Goal: Understand process/instructions: Learn about a topic

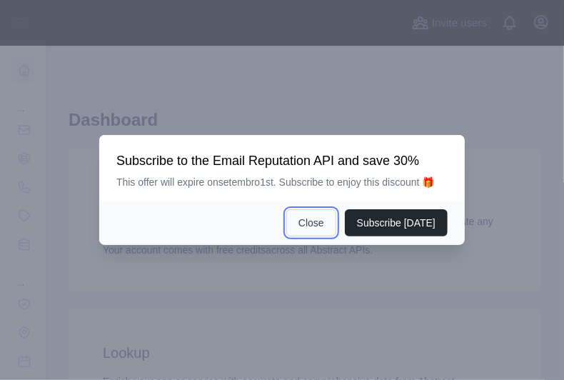
click at [321, 224] on button "Close" at bounding box center [311, 222] width 50 height 27
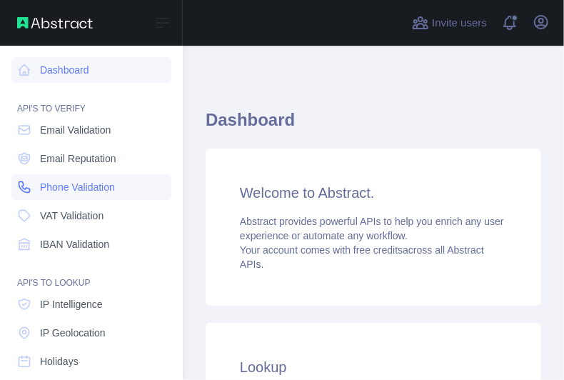
click at [56, 185] on span "Phone Validation" at bounding box center [77, 187] width 75 height 14
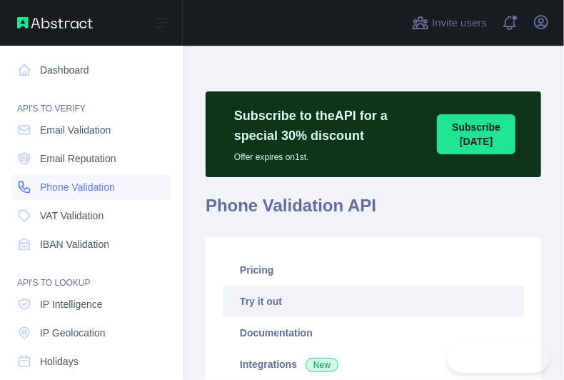
type textarea "**********"
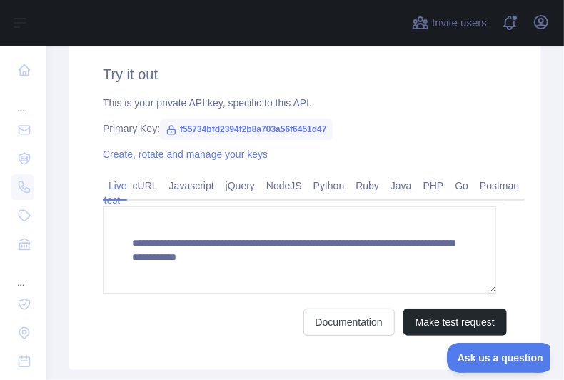
scroll to position [592, 0]
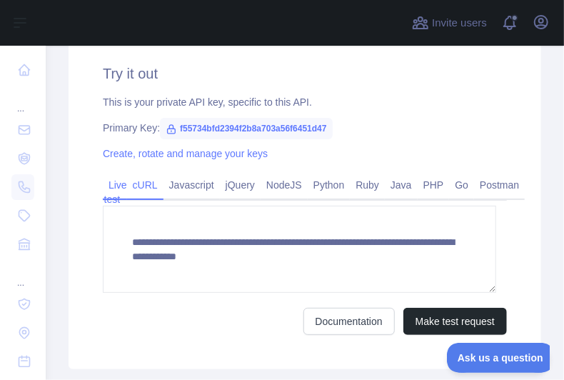
click at [146, 184] on link "cURL" at bounding box center [145, 184] width 36 height 23
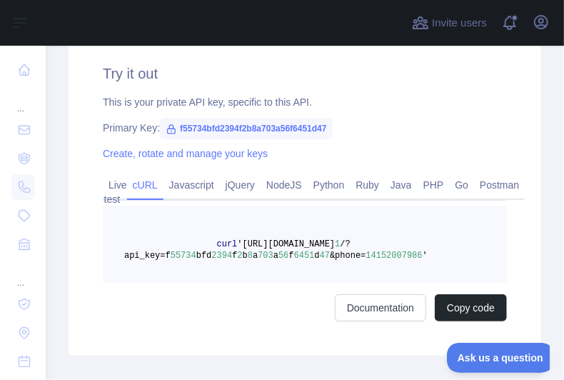
click at [146, 184] on link "cURL" at bounding box center [145, 184] width 36 height 23
click at [186, 184] on link "Javascript" at bounding box center [191, 184] width 56 height 23
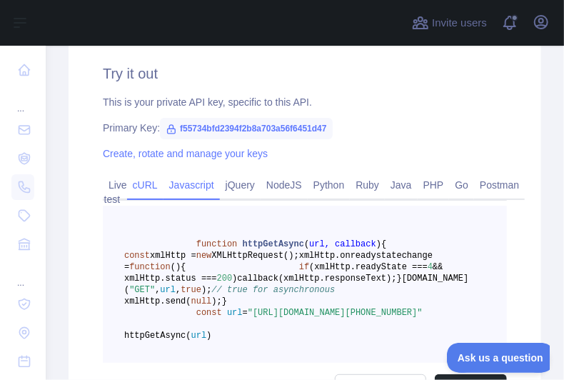
click at [148, 185] on link "cURL" at bounding box center [145, 184] width 36 height 23
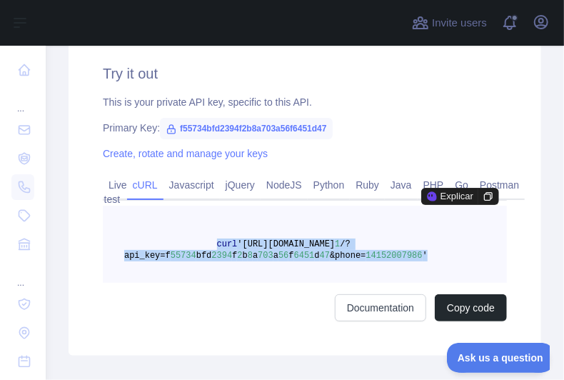
drag, startPoint x: 206, startPoint y: 243, endPoint x: 395, endPoint y: 252, distance: 189.4
click at [395, 252] on pre "curl '[URL][DOMAIN_NAME] 1 /?api_key=f 55734 bfd 2394 f 2 b 8 a 703 a 56 f 6451…" at bounding box center [305, 244] width 404 height 77
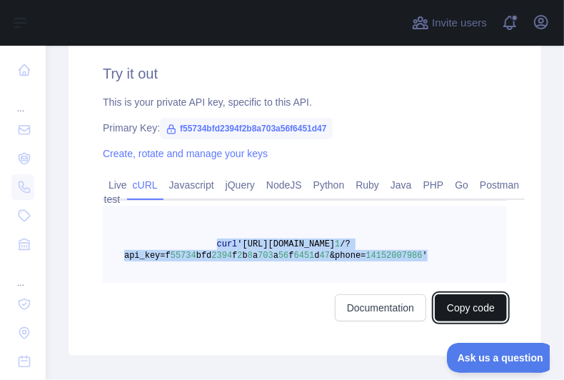
click at [455, 304] on button "Copy code" at bounding box center [471, 307] width 72 height 27
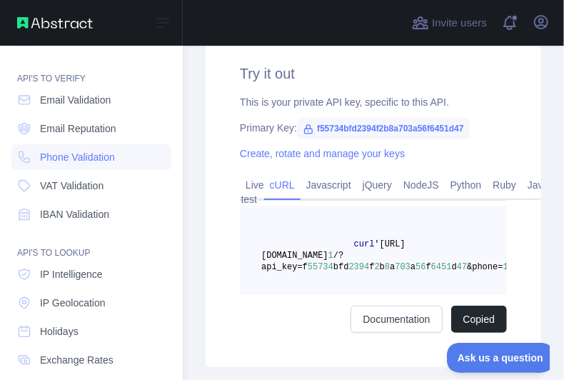
scroll to position [0, 0]
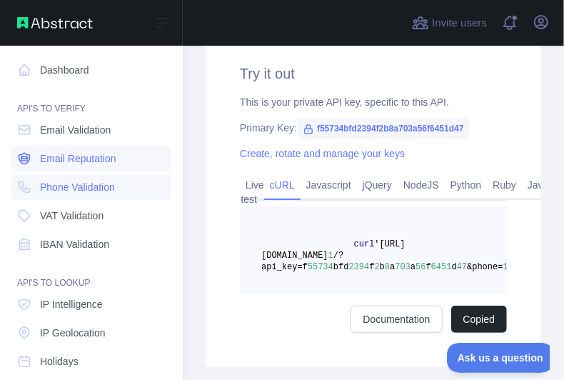
click at [71, 157] on span "Email Reputation" at bounding box center [78, 158] width 76 height 14
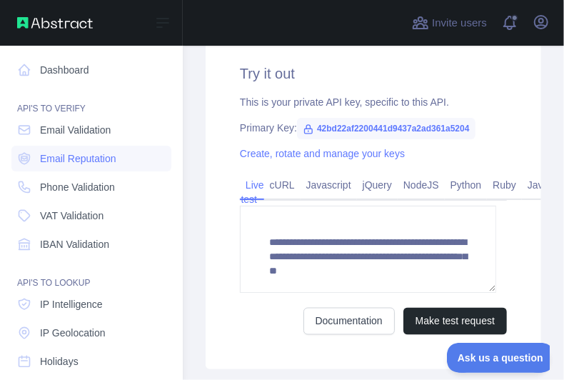
scroll to position [592, 0]
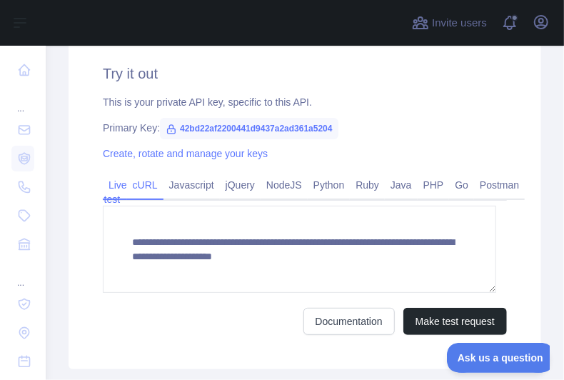
click at [142, 179] on link "cURL" at bounding box center [145, 184] width 36 height 23
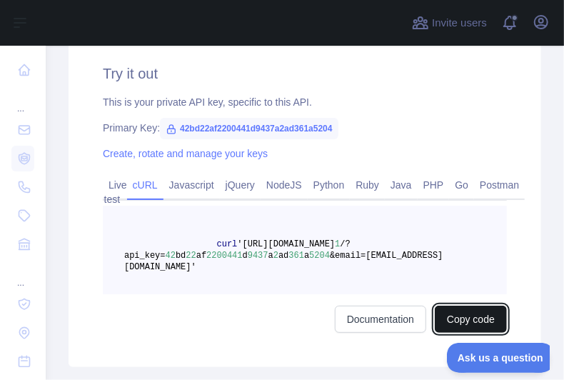
click at [458, 308] on button "Copy code" at bounding box center [471, 318] width 72 height 27
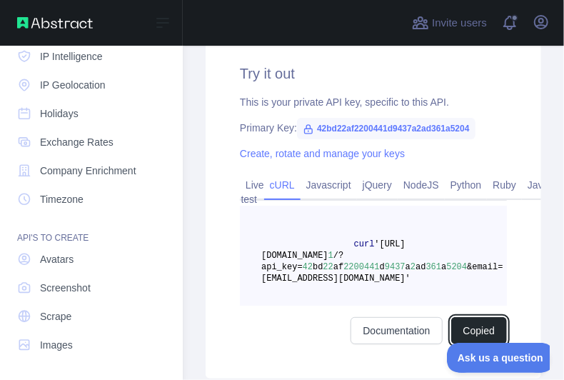
scroll to position [246, 0]
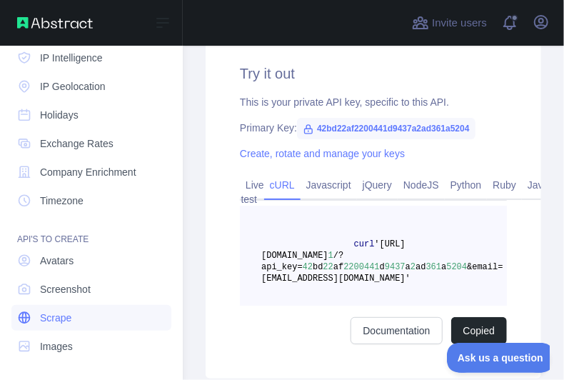
click at [55, 313] on span "Scrape" at bounding box center [55, 317] width 31 height 14
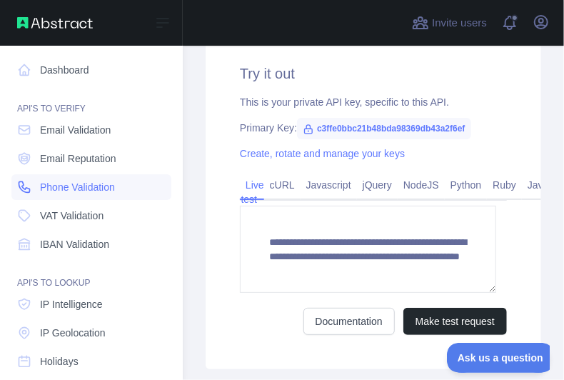
click at [60, 181] on span "Phone Validation" at bounding box center [77, 187] width 75 height 14
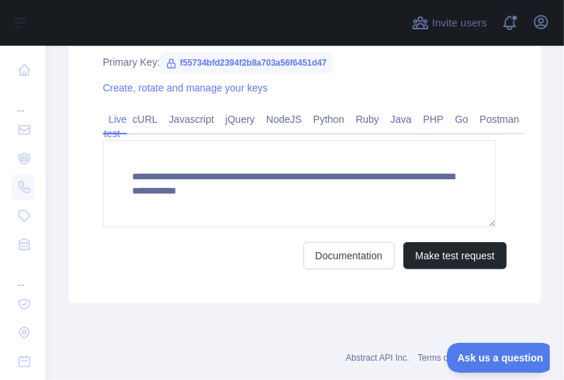
scroll to position [592, 0]
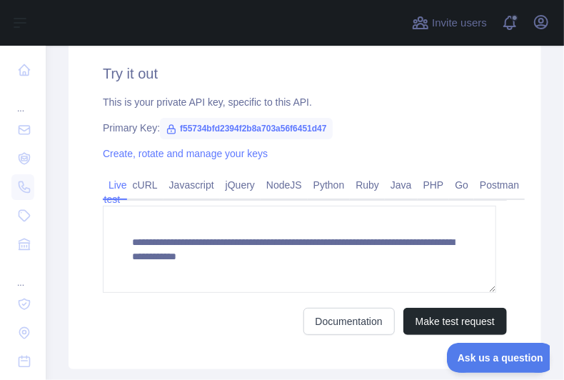
click at [525, 236] on div "**********" at bounding box center [305, 199] width 472 height 340
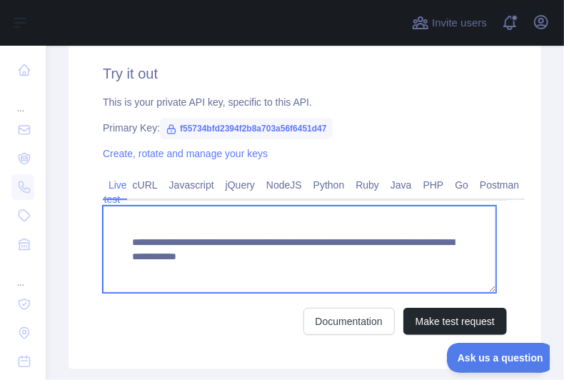
drag, startPoint x: 371, startPoint y: 256, endPoint x: 130, endPoint y: 243, distance: 241.6
click at [130, 243] on textarea "**********" at bounding box center [299, 249] width 393 height 87
click at [371, 223] on textarea "**********" at bounding box center [299, 249] width 393 height 87
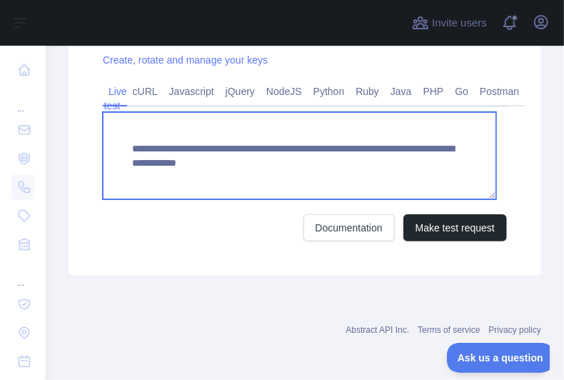
scroll to position [645, 0]
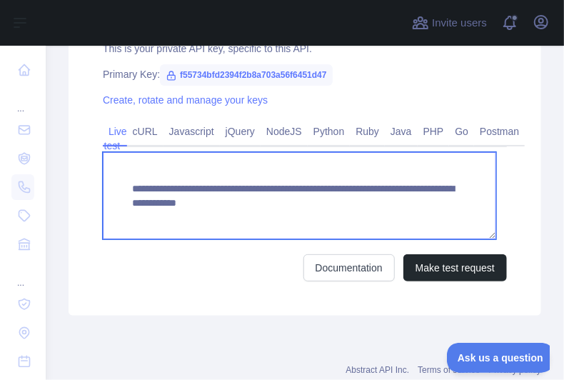
drag, startPoint x: 131, startPoint y: 186, endPoint x: 371, endPoint y: 202, distance: 241.1
click at [371, 202] on textarea "**********" at bounding box center [299, 195] width 393 height 87
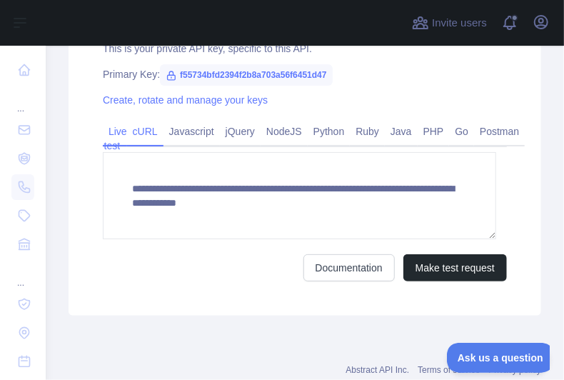
click at [142, 126] on link "cURL" at bounding box center [145, 131] width 36 height 23
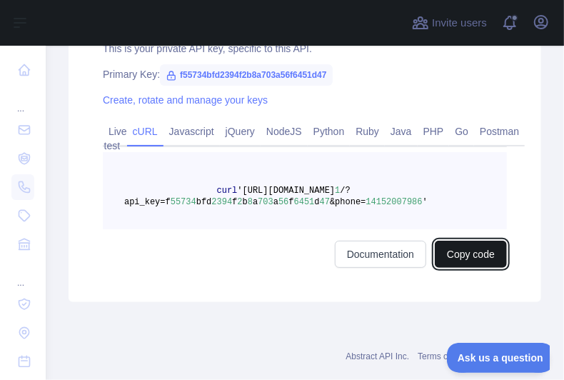
click at [470, 256] on button "Copy code" at bounding box center [471, 254] width 72 height 27
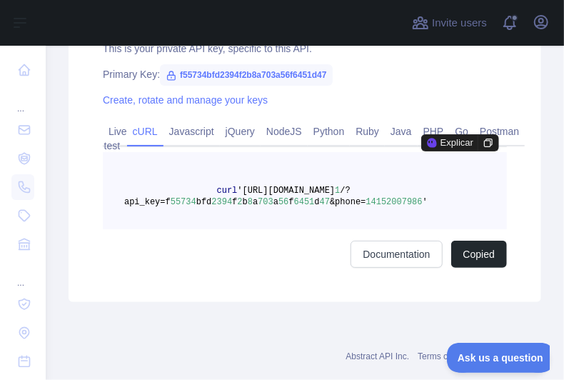
click at [389, 171] on pre "curl '[URL][DOMAIN_NAME] 1 /?api_key=f 55734 bfd 2394 f 2 b 8 a 703 a 56 f 6451…" at bounding box center [305, 190] width 404 height 77
click at [482, 103] on div "Create, rotate and manage your keys" at bounding box center [305, 100] width 404 height 14
click at [310, 128] on link "Python" at bounding box center [329, 131] width 43 height 23
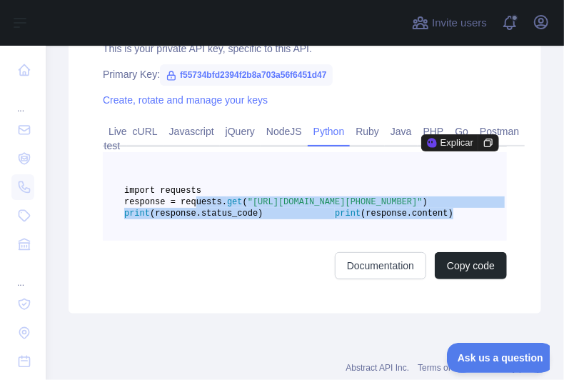
drag, startPoint x: 189, startPoint y: 211, endPoint x: 293, endPoint y: 260, distance: 114.9
click at [293, 218] on code "import requests response = requests. get ( "[URL][DOMAIN_NAME][PHONE_NUMBER]" )…" at bounding box center [311, 202] width 375 height 33
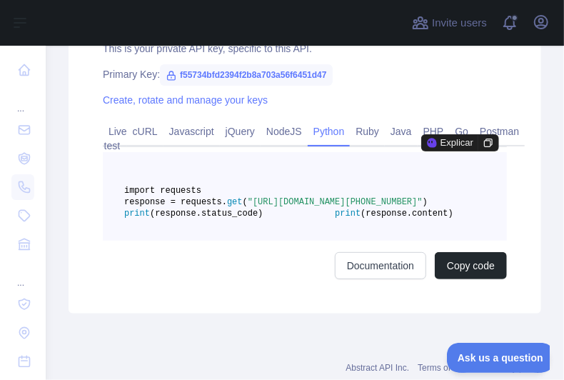
click at [431, 191] on pre "import requests response = requests. get ( "[URL][DOMAIN_NAME][PHONE_NUMBER]" )…" at bounding box center [305, 196] width 404 height 88
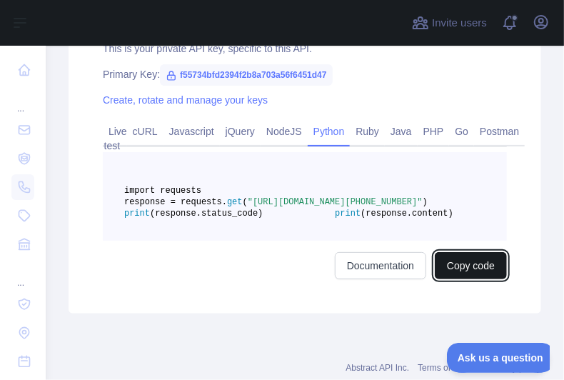
click at [478, 279] on button "Copy code" at bounding box center [471, 265] width 72 height 27
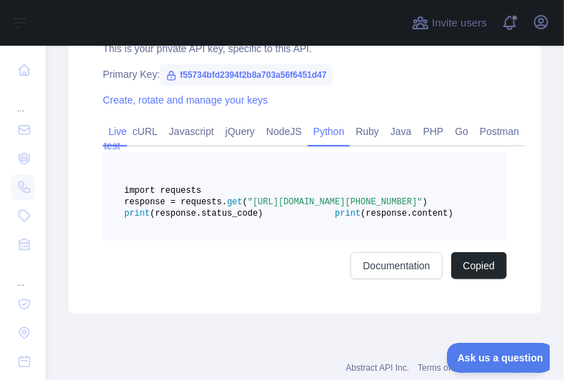
click at [118, 128] on link "Live test" at bounding box center [115, 138] width 24 height 37
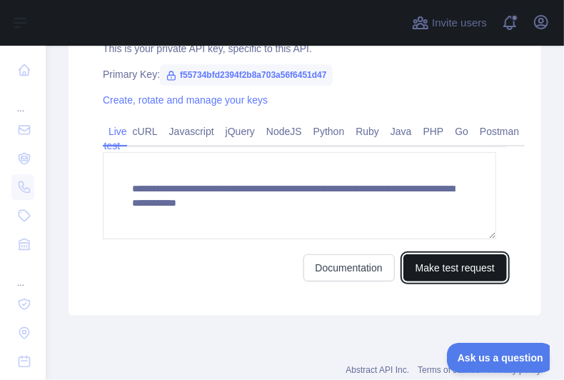
click at [423, 264] on button "Make test request" at bounding box center [454, 267] width 103 height 27
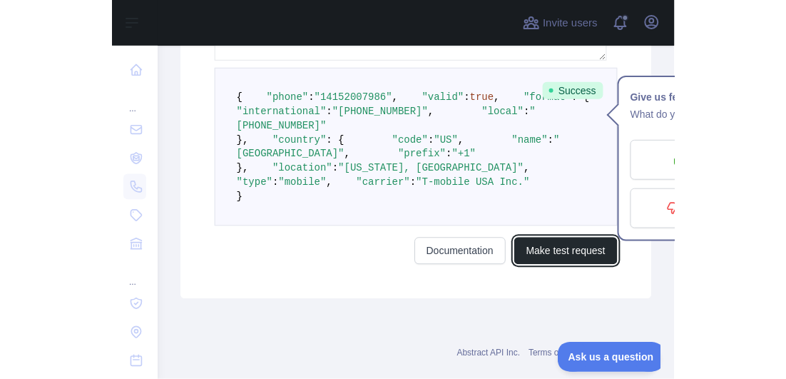
scroll to position [585, 0]
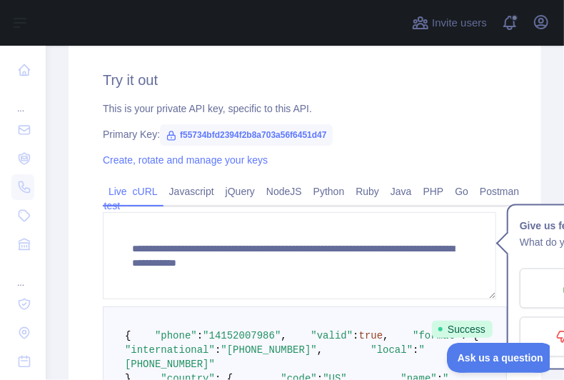
click at [143, 188] on link "cURL" at bounding box center [145, 191] width 36 height 23
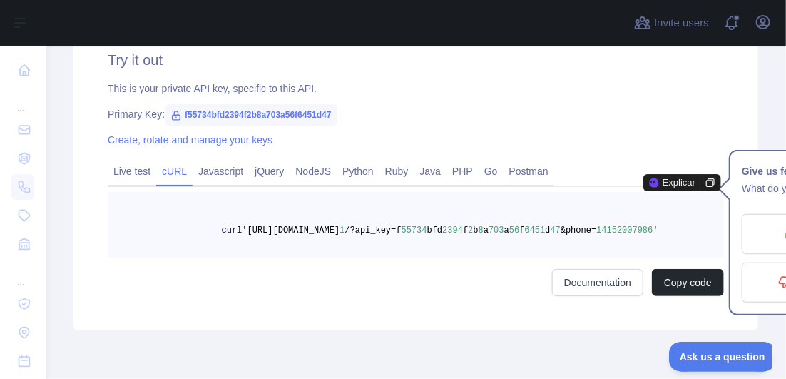
click at [563, 148] on div "Try it out This is your private API key, specific to this API. Primary Key: f55…" at bounding box center [416, 173] width 685 height 315
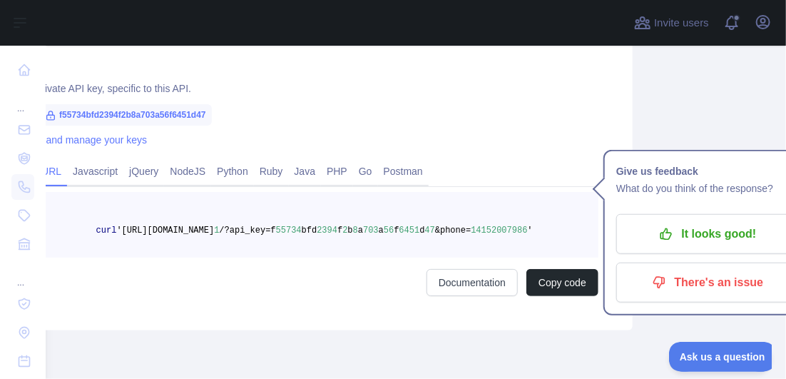
scroll to position [585, 143]
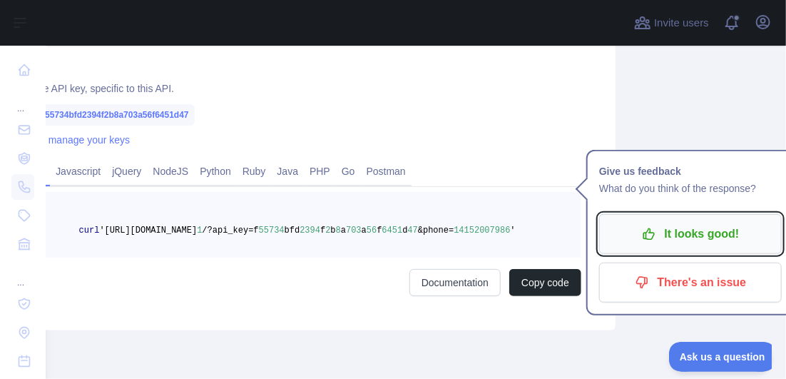
click at [563, 232] on p "It looks good!" at bounding box center [690, 234] width 161 height 24
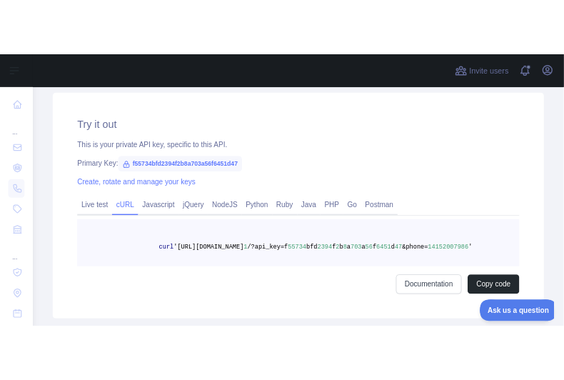
scroll to position [549, 0]
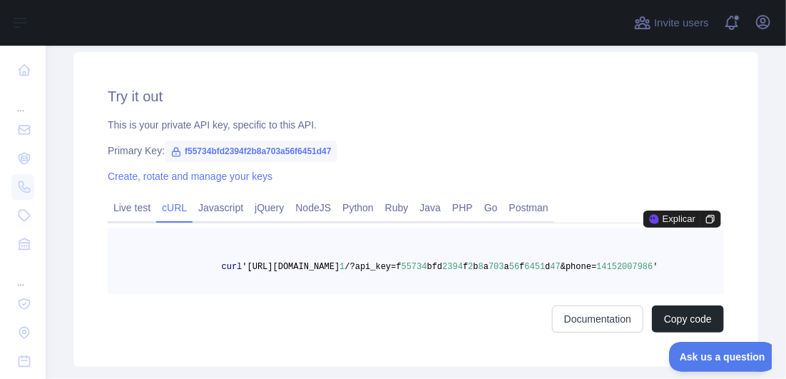
click at [563, 272] on span "'" at bounding box center [656, 267] width 5 height 10
click at [251, 210] on link "jQuery" at bounding box center [269, 207] width 41 height 23
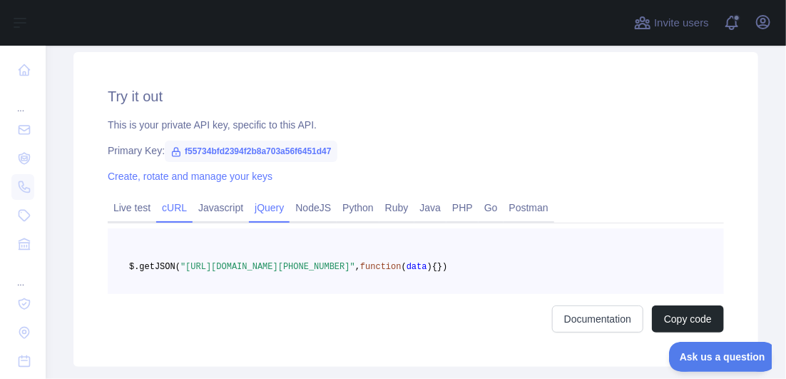
click at [163, 202] on link "cURL" at bounding box center [174, 207] width 36 height 23
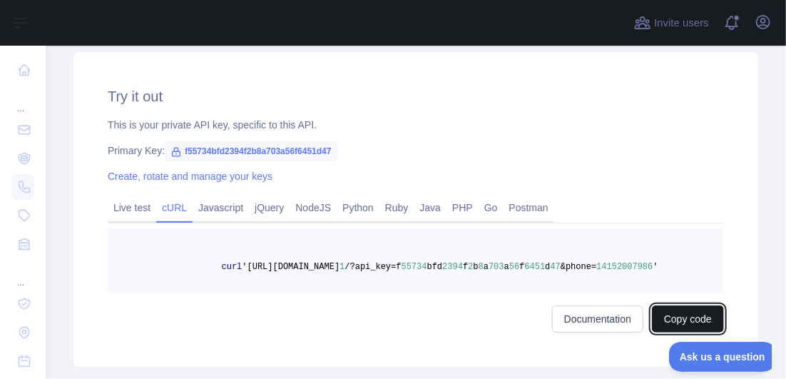
click at [563, 326] on button "Copy code" at bounding box center [688, 318] width 72 height 27
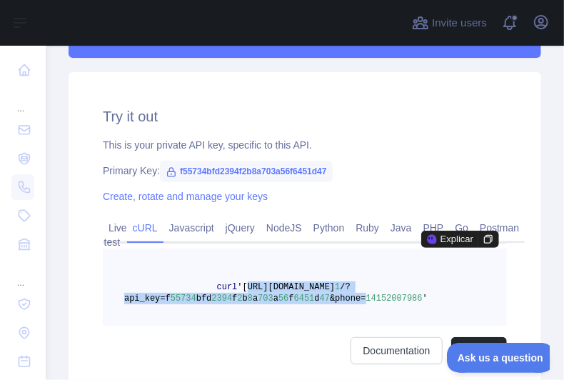
drag, startPoint x: 234, startPoint y: 284, endPoint x: 339, endPoint y: 300, distance: 106.1
click at [339, 300] on span "curl '[URL][DOMAIN_NAME] 1 /?api_key=f 55734 bfd 2394 f 2 b 8 a 703 a 56 f 6451…" at bounding box center [275, 292] width 303 height 21
copy span "[URL][DOMAIN_NAME] 1 /?api_key=f 55734 bfd 2394 f 2 b 8 a 703 a 56 f 6451 d 47 …"
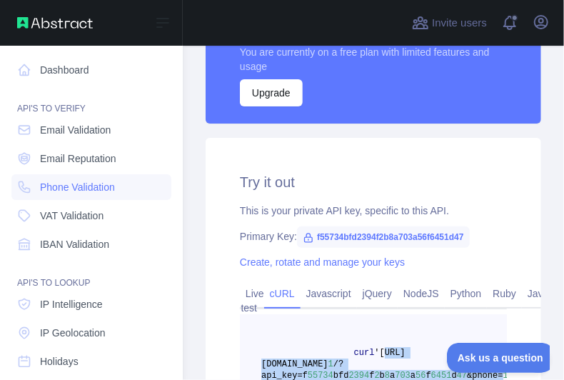
scroll to position [569, 0]
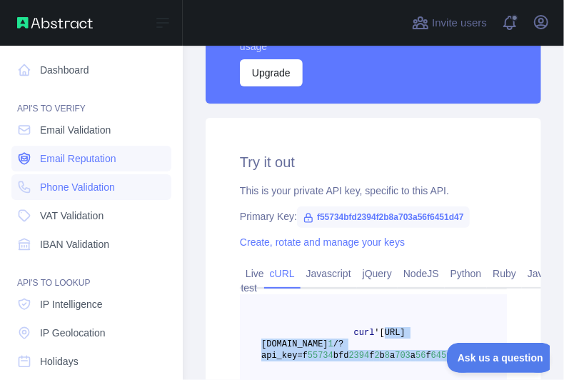
click at [51, 158] on span "Email Reputation" at bounding box center [78, 158] width 76 height 14
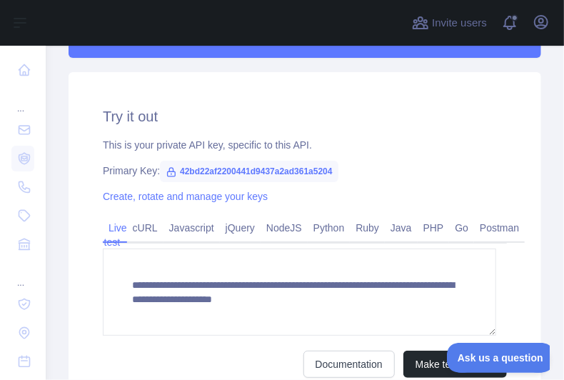
scroll to position [14, 0]
click at [144, 226] on link "cURL" at bounding box center [145, 227] width 36 height 23
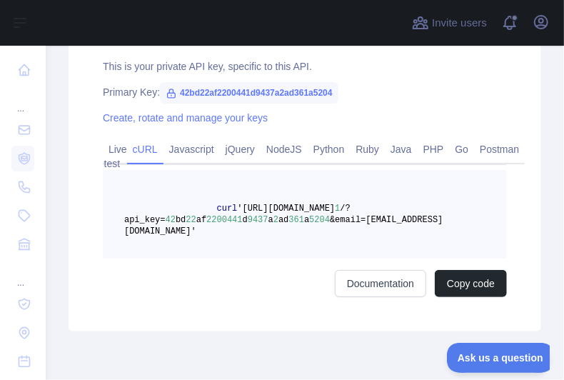
scroll to position [629, 0]
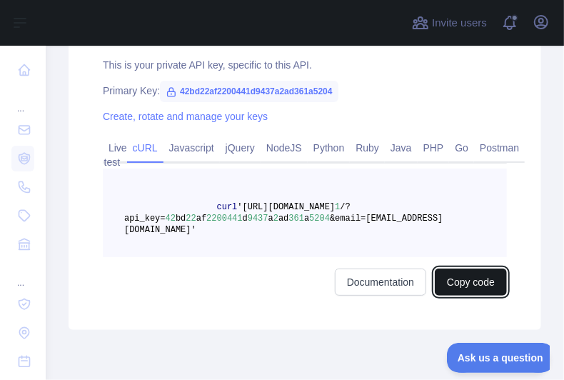
click at [447, 269] on button "Copy code" at bounding box center [471, 281] width 72 height 27
